Goal: Task Accomplishment & Management: Use online tool/utility

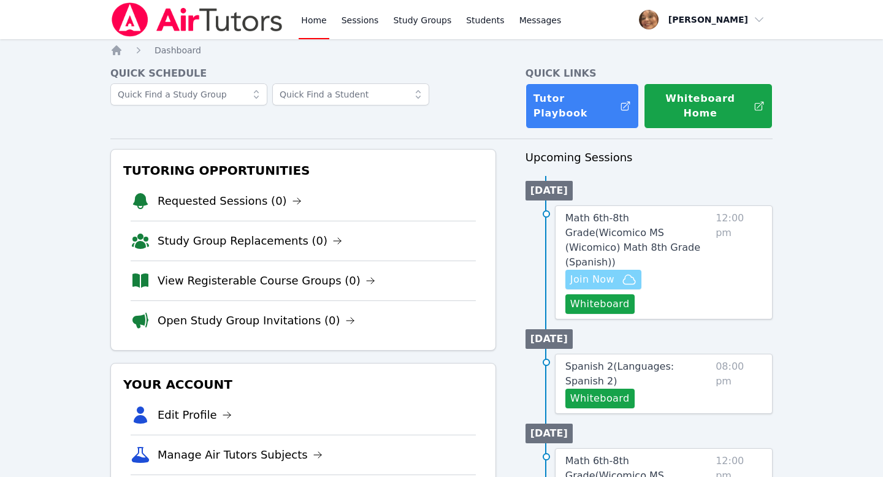
click at [589, 272] on span "Join Now" at bounding box center [592, 279] width 44 height 15
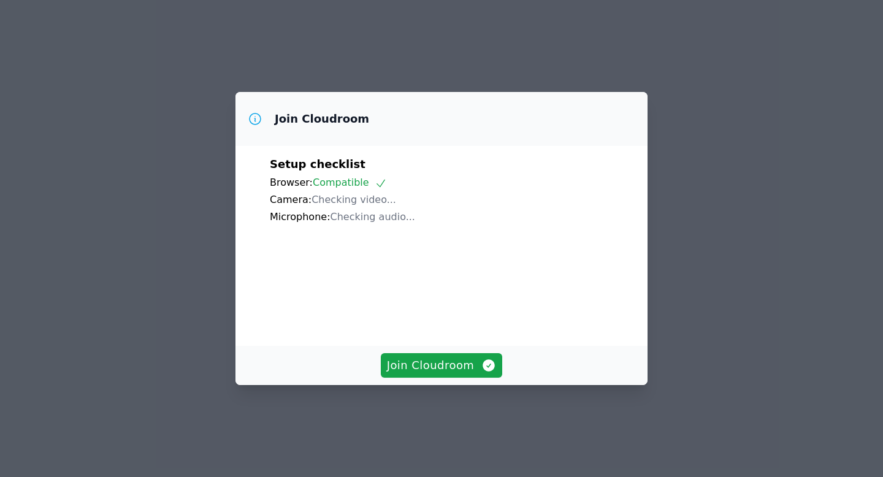
click at [542, 45] on div "Join Cloudroom Setup checklist Browser: Compatible Camera: Checking video... Mi…" at bounding box center [441, 238] width 883 height 477
click at [449, 374] on span "Join Cloudroom" at bounding box center [442, 365] width 110 height 17
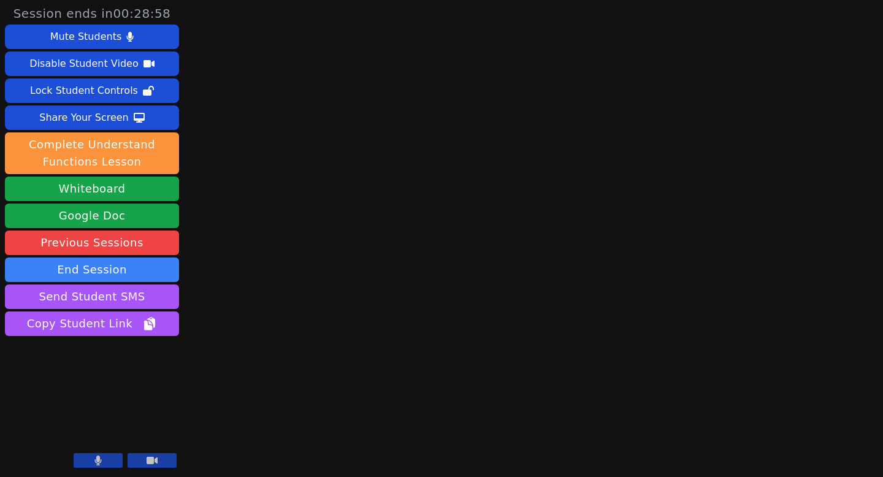
click at [108, 460] on button at bounding box center [98, 460] width 49 height 15
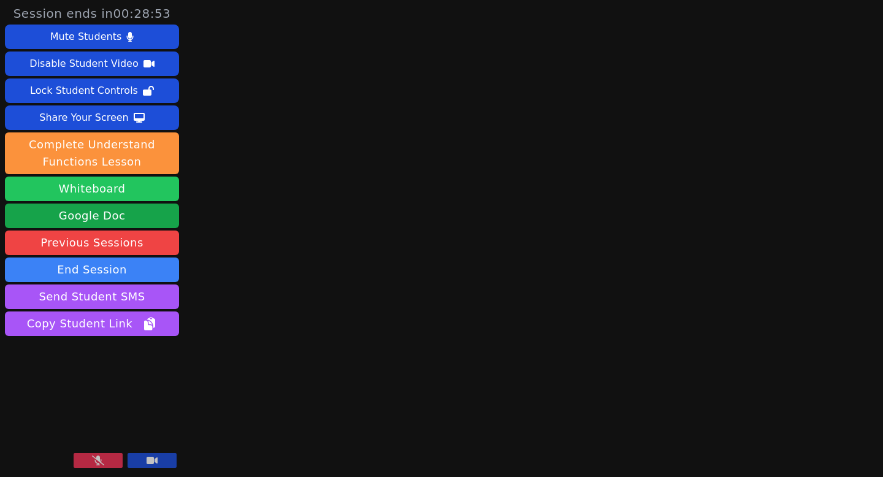
click at [148, 177] on button "Whiteboard" at bounding box center [92, 189] width 174 height 25
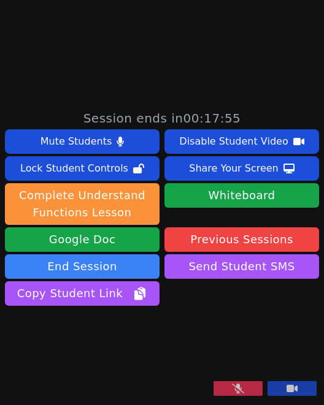
scroll to position [385, 0]
click at [235, 390] on icon at bounding box center [238, 389] width 12 height 10
click at [239, 392] on icon at bounding box center [238, 389] width 7 height 10
click at [244, 389] on button at bounding box center [237, 388] width 49 height 15
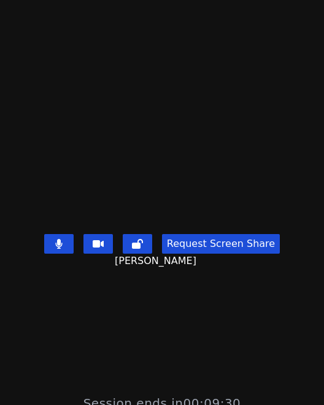
scroll to position [0, 0]
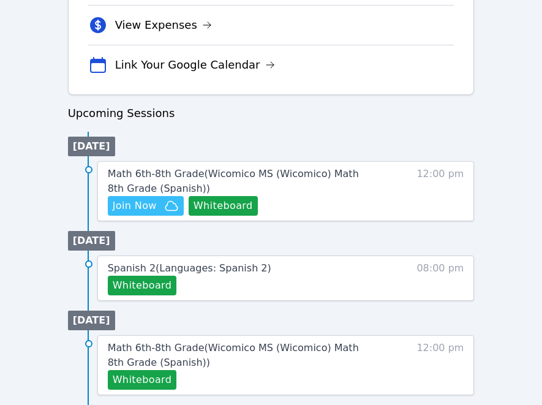
scroll to position [517, 0]
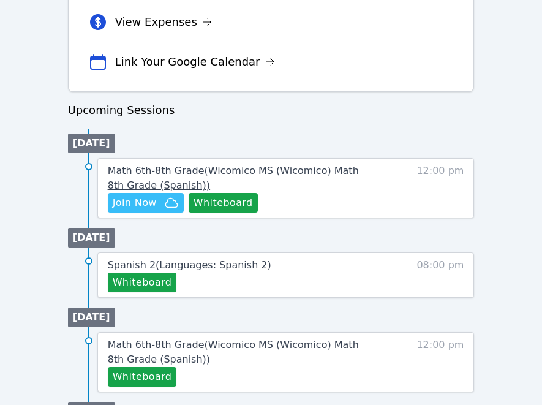
click at [303, 164] on link "Math 6th-8th Grade ( Wicomico MS (Wicomico) Math 8th Grade (Spanish) )" at bounding box center [241, 178] width 267 height 29
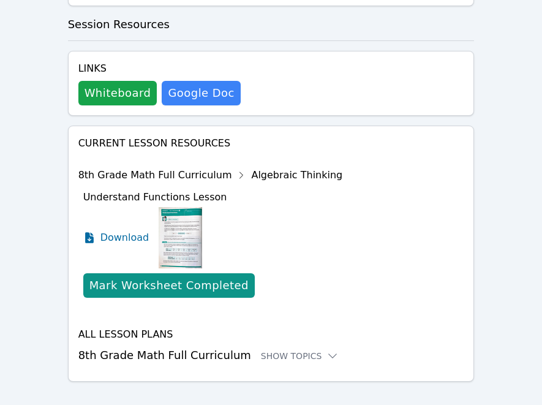
scroll to position [688, 0]
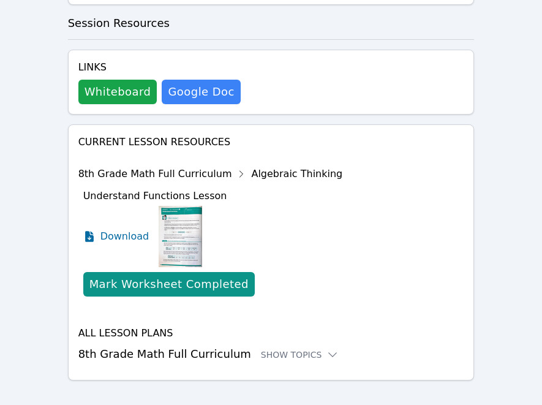
click at [232, 164] on icon at bounding box center [242, 174] width 20 height 20
click at [327, 349] on icon at bounding box center [333, 355] width 12 height 12
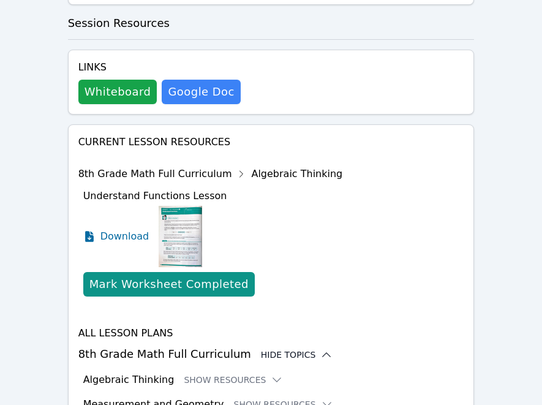
scroll to position [788, 0]
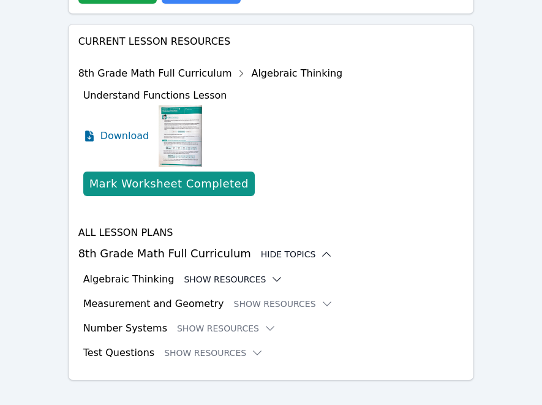
click at [242, 273] on button "Show Resources" at bounding box center [233, 279] width 99 height 12
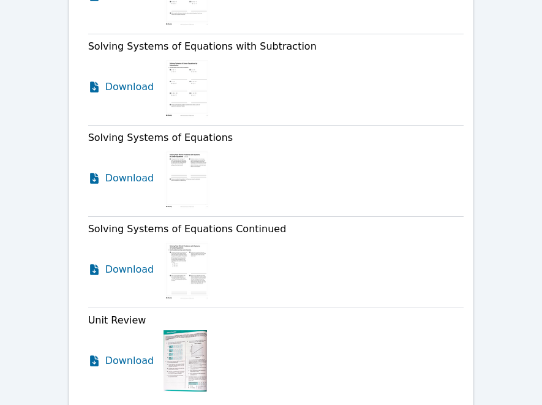
scroll to position [3172, 0]
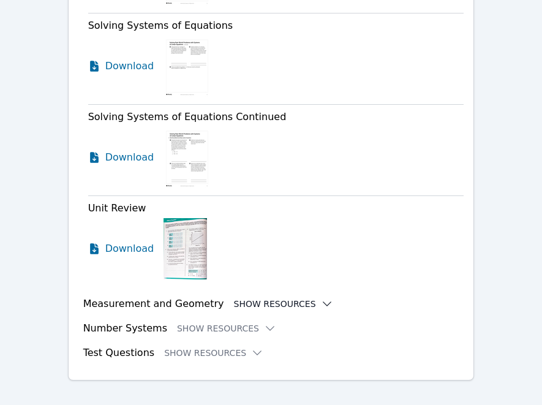
click at [321, 298] on icon at bounding box center [327, 304] width 12 height 12
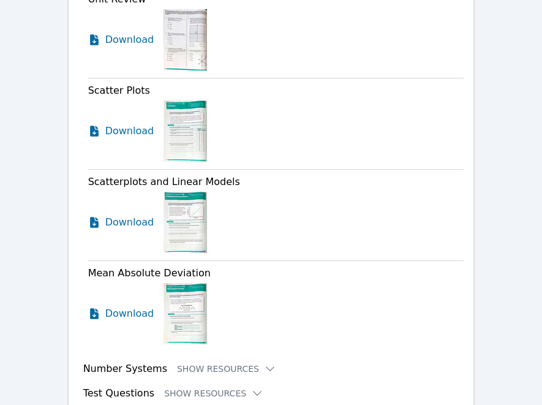
scroll to position [5008, 0]
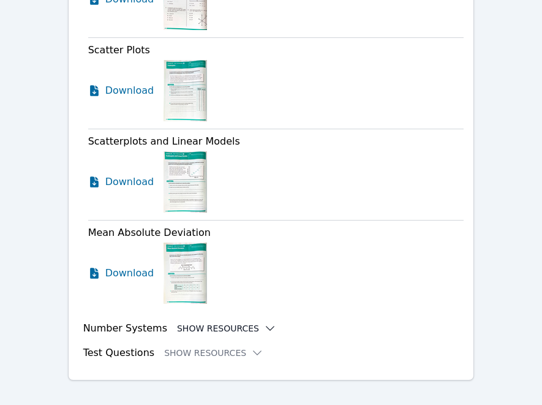
click at [267, 327] on icon at bounding box center [271, 329] width 8 height 4
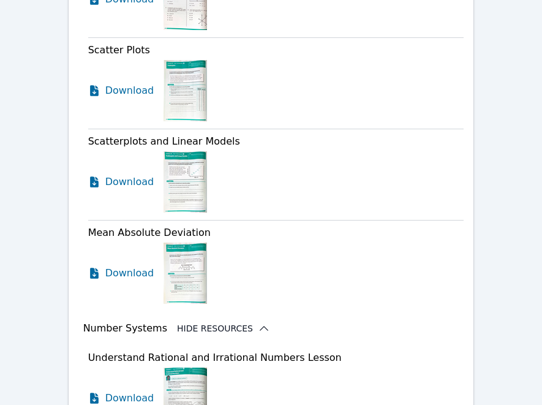
click at [258, 322] on icon at bounding box center [264, 328] width 12 height 12
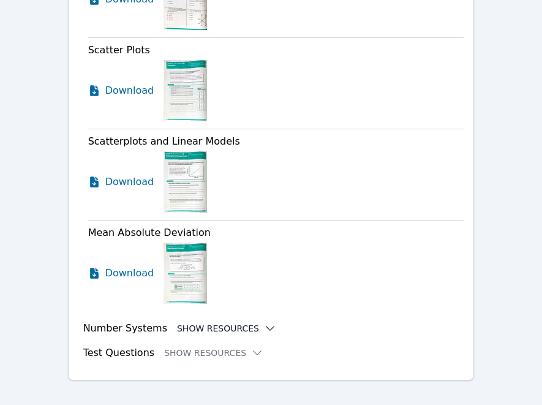
click at [267, 327] on icon at bounding box center [271, 329] width 8 height 4
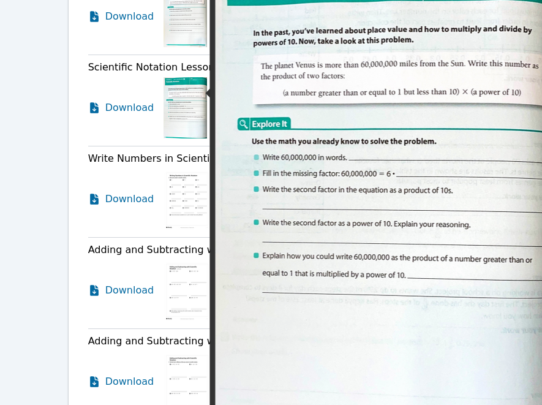
scroll to position [5485, 0]
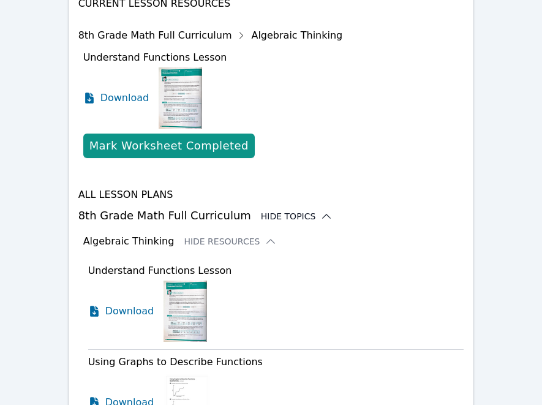
scroll to position [835, 0]
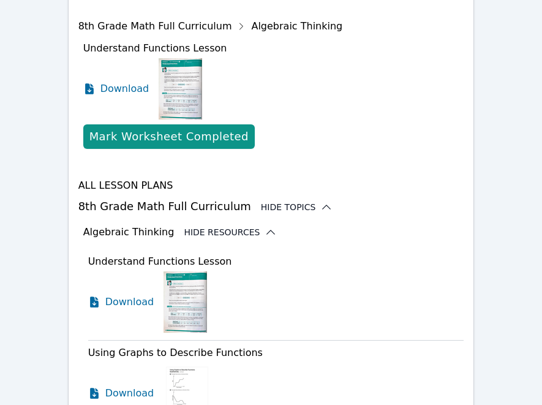
click at [267, 230] on icon at bounding box center [271, 232] width 8 height 4
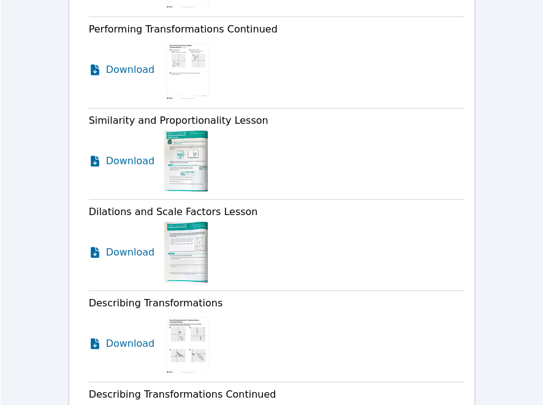
scroll to position [1368, 0]
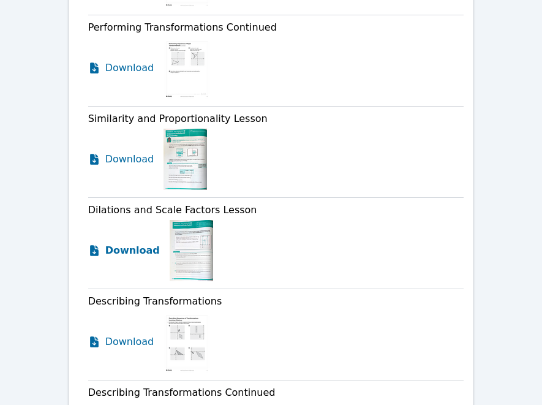
click at [139, 243] on span "Download" at bounding box center [132, 250] width 55 height 15
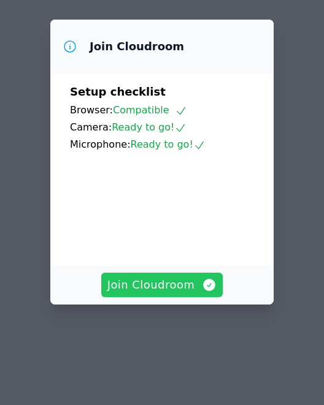
click at [173, 292] on span "Join Cloudroom" at bounding box center [162, 284] width 110 height 17
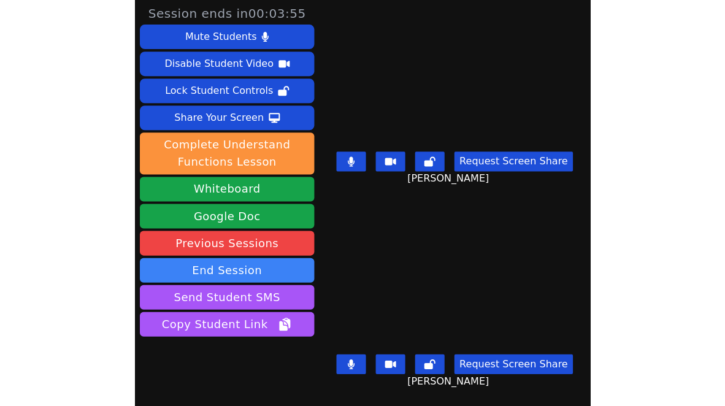
scroll to position [2, 0]
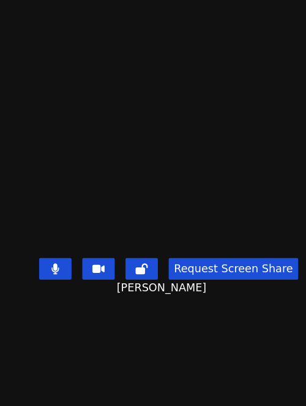
drag, startPoint x: 276, startPoint y: 54, endPoint x: 575, endPoint y: 74, distance: 299.8
click at [306, 74] on html "Session ends in 00:00:13 Mute Students Disable Student Video Lock Student Contr…" at bounding box center [153, 203] width 306 height 406
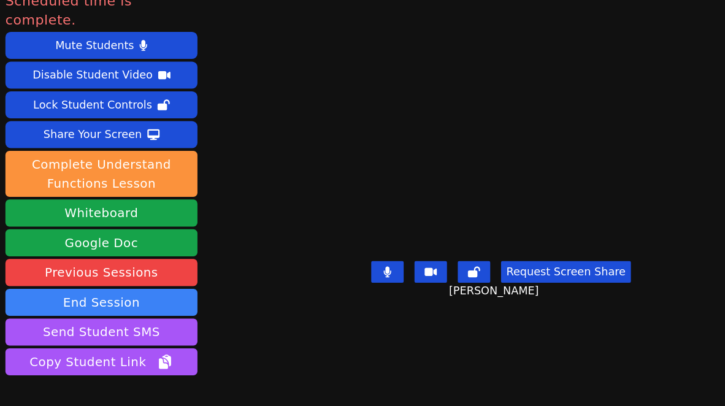
scroll to position [36, 0]
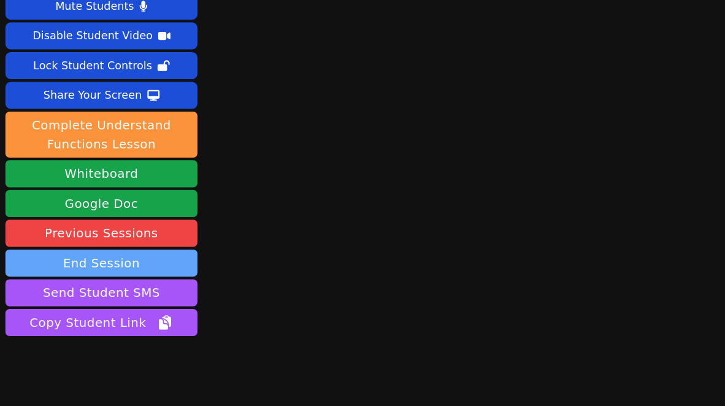
click at [138, 239] on button "End Session" at bounding box center [92, 251] width 174 height 25
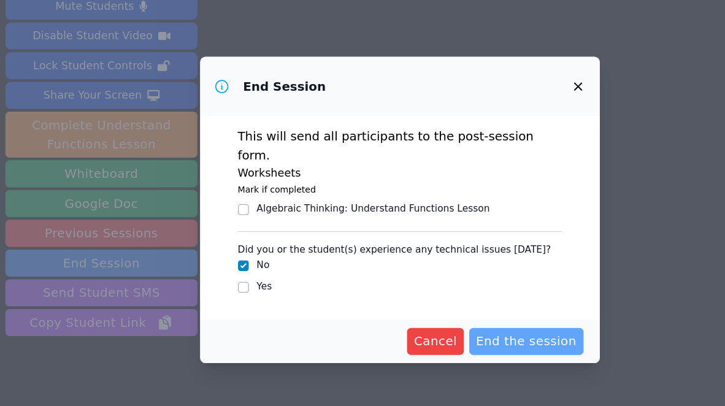
click at [323, 316] on span "End the session" at bounding box center [477, 322] width 91 height 17
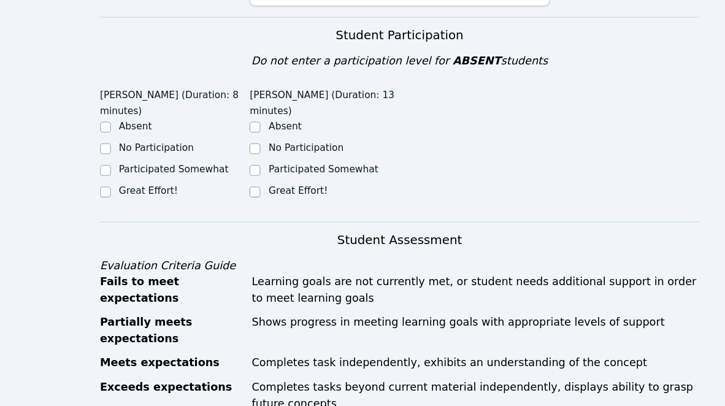
scroll to position [418, 0]
click at [231, 186] on input "Participated Somewhat" at bounding box center [231, 191] width 10 height 10
checkbox input "true"
click at [95, 186] on input "Participated Somewhat" at bounding box center [96, 191] width 10 height 10
checkbox input "true"
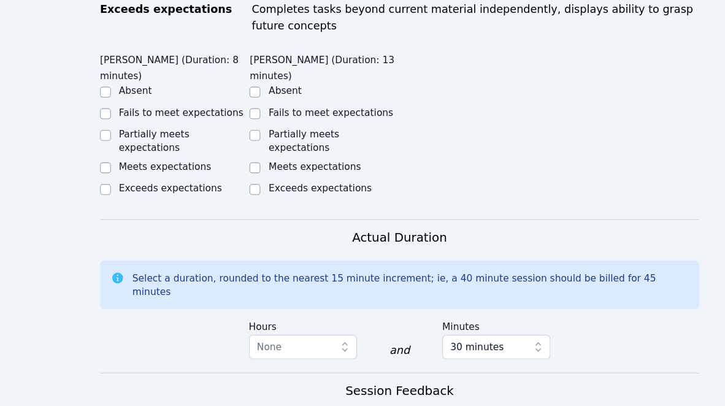
scroll to position [765, 0]
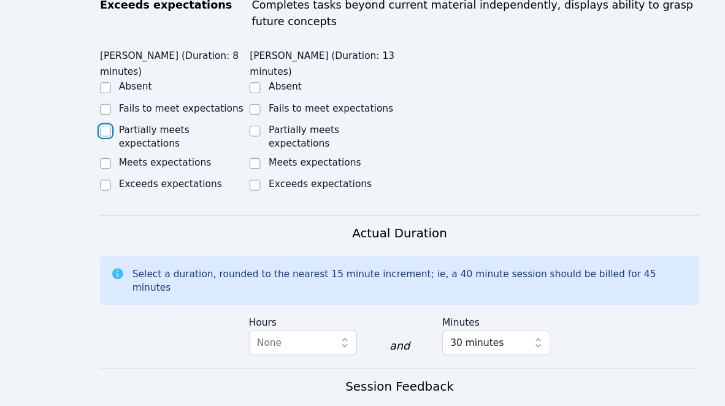
click at [97, 150] on input "Partially meets expectations" at bounding box center [96, 155] width 10 height 10
checkbox input "true"
click at [230, 150] on input "Partially meets expectations" at bounding box center [231, 155] width 10 height 10
checkbox input "true"
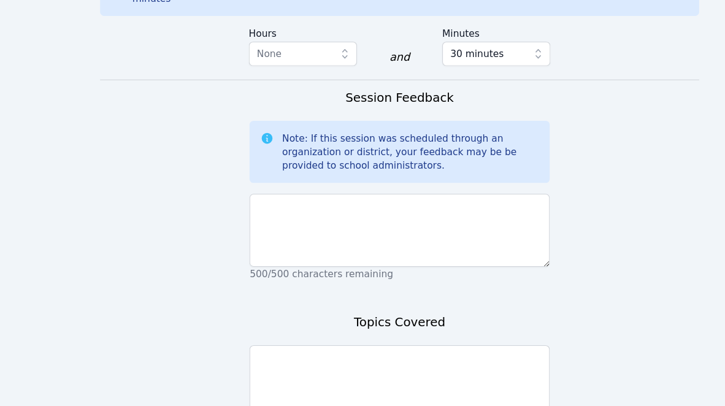
scroll to position [1103, 0]
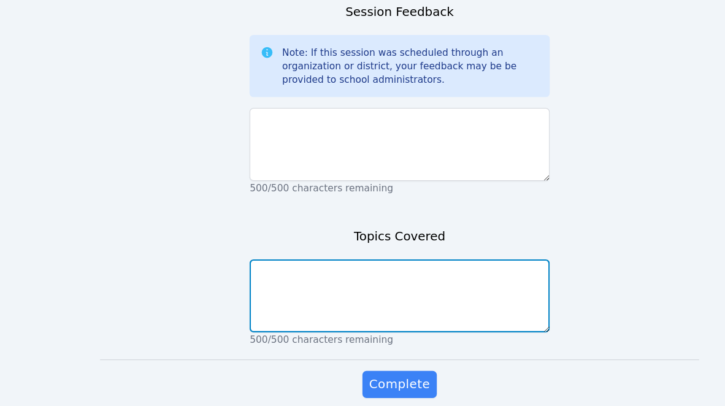
click at [323, 273] on textarea at bounding box center [362, 306] width 272 height 66
click at [245, 273] on textarea "DIaltions" at bounding box center [362, 306] width 272 height 66
type textarea "Dilations"
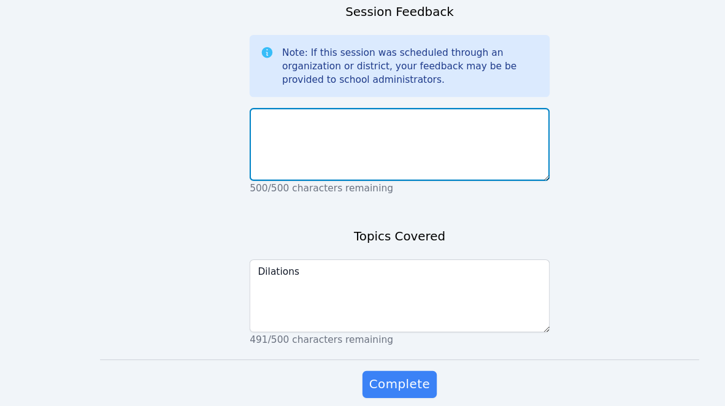
click at [290, 135] on textarea at bounding box center [362, 168] width 272 height 66
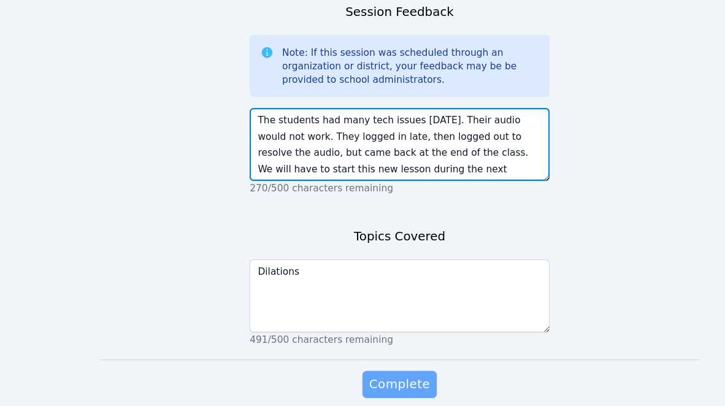
type textarea "The students had many tech issues today. Their audio would not work. They logge…"
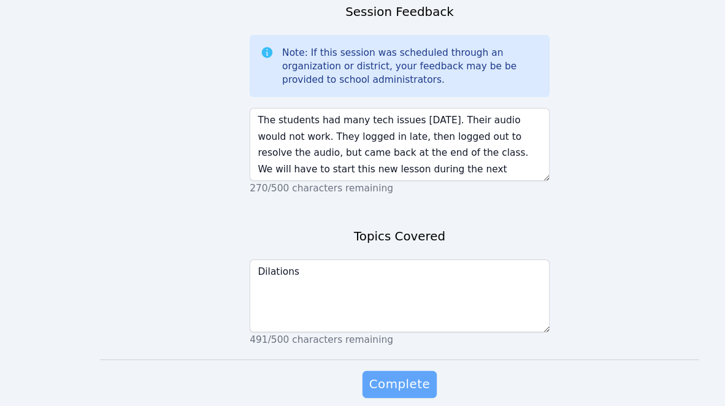
click at [323, 378] on span "Complete" at bounding box center [362, 386] width 55 height 17
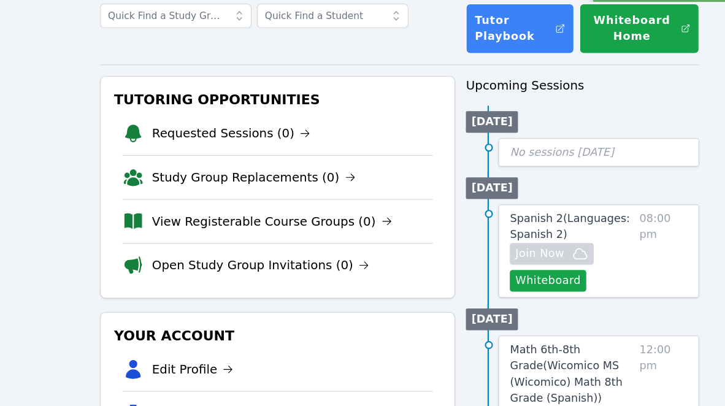
scroll to position [45, 0]
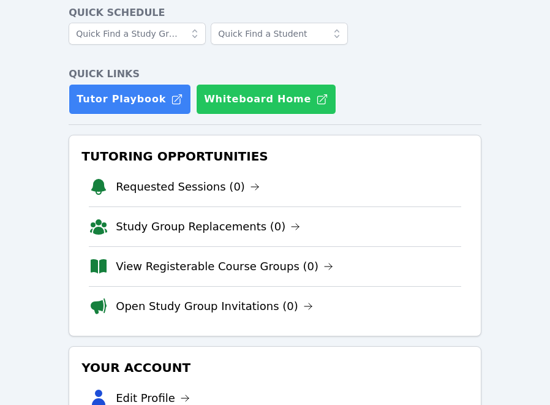
scroll to position [62, 0]
